Goal: Check status: Check status

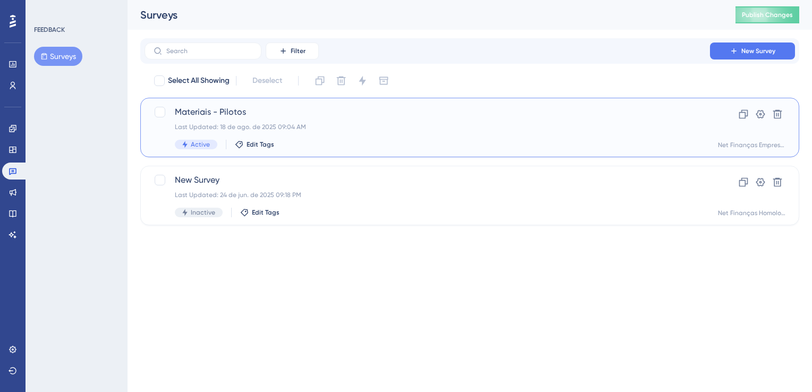
click at [268, 138] on div "Materiais - Pilotos Last Updated: 18 de ago. de 2025 09:04 AM Active Edit Tags" at bounding box center [427, 128] width 505 height 44
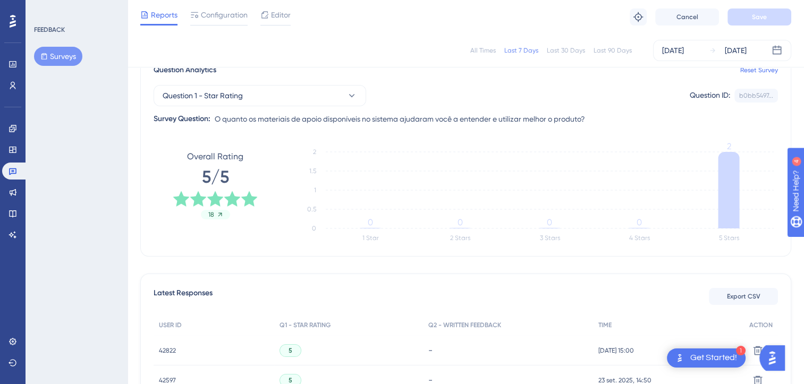
scroll to position [92, 0]
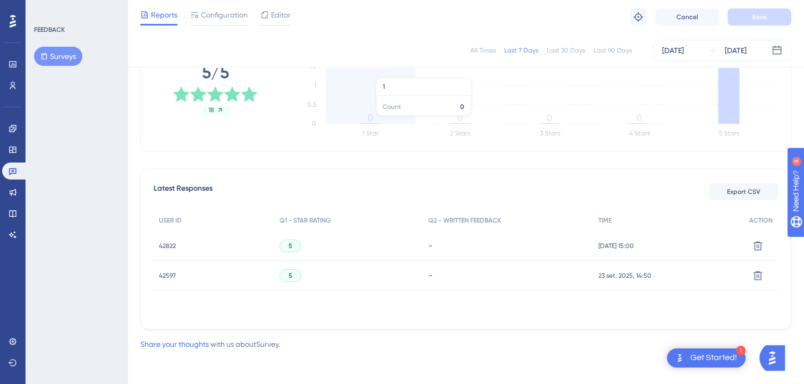
scroll to position [146, 0]
